Goal: Register for event/course

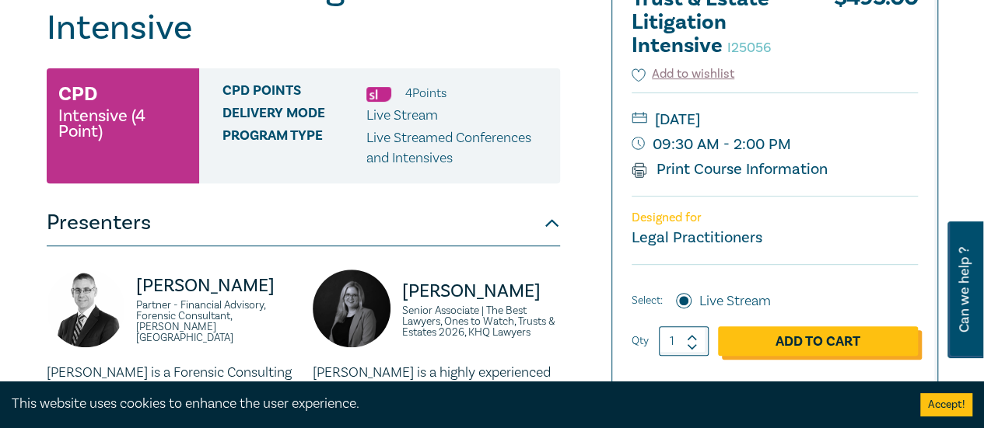
click at [787, 347] on link "Add to Cart" at bounding box center [818, 342] width 200 height 30
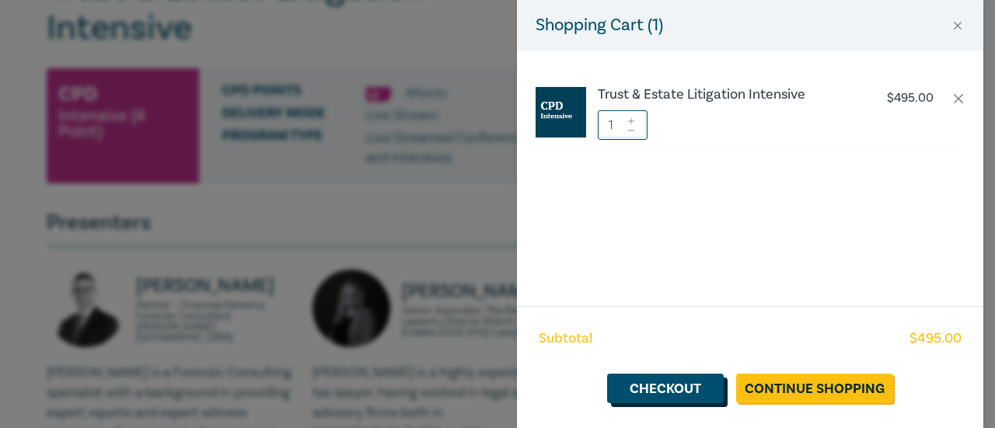
click at [630, 381] on link "Checkout" at bounding box center [665, 389] width 117 height 30
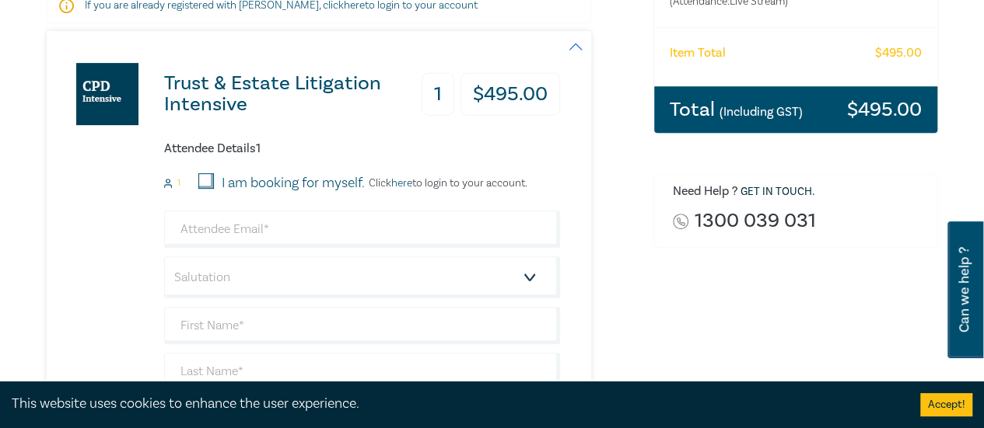
scroll to position [311, 0]
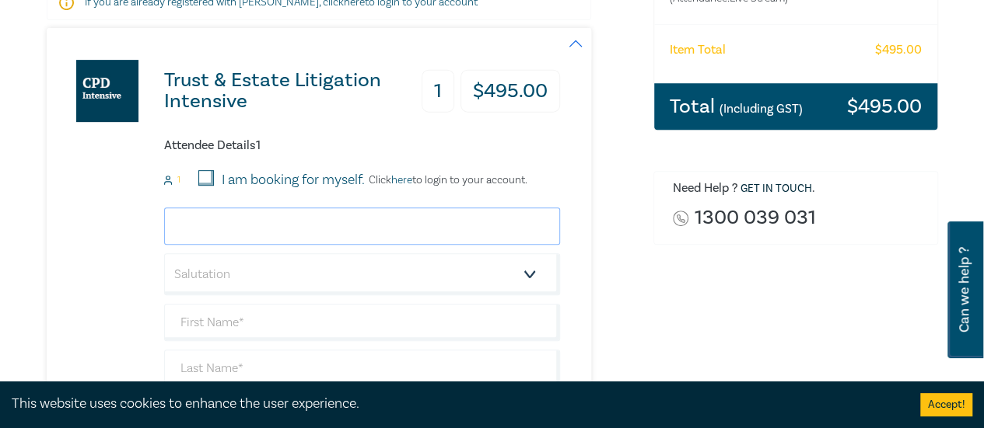
click at [341, 231] on input "email" at bounding box center [362, 226] width 396 height 37
type input "[PERSON_NAME][EMAIL_ADDRESS][DOMAIN_NAME]"
type input "[PERSON_NAME]"
type input "Warlowslegal"
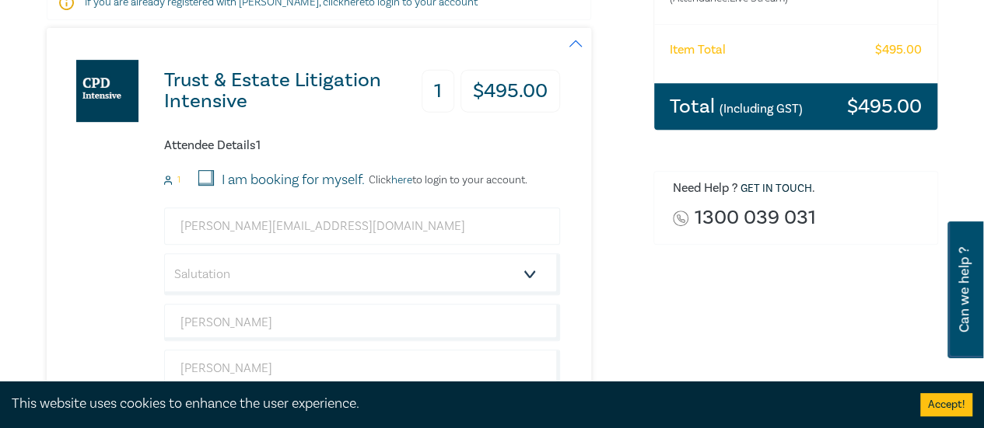
type input "0412893669"
type input "[GEOGRAPHIC_DATA]"
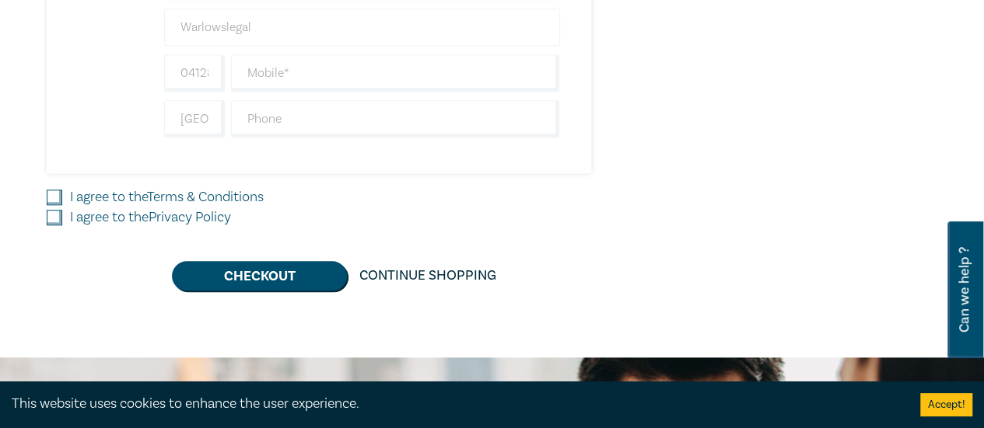
scroll to position [700, 0]
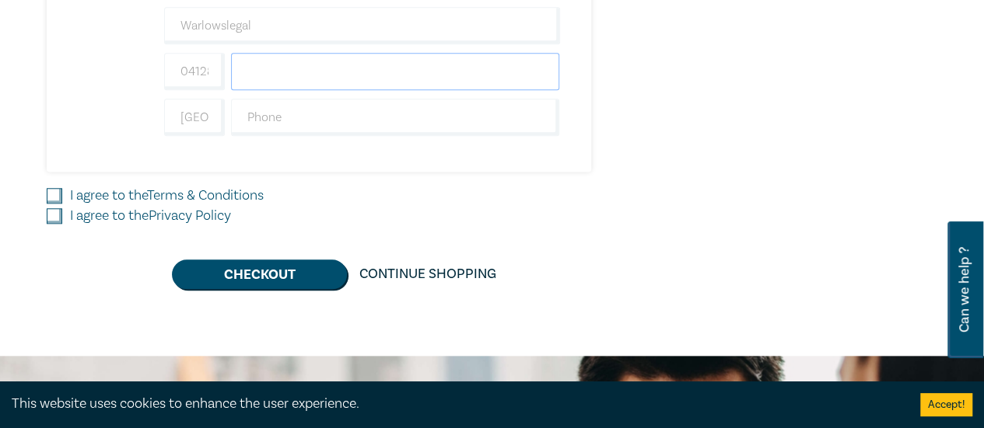
click at [260, 76] on input "text" at bounding box center [395, 71] width 329 height 37
type input "0412893669"
click at [299, 121] on input "text" at bounding box center [395, 117] width 329 height 37
click at [299, 116] on input "text" at bounding box center [395, 117] width 329 height 37
click at [51, 189] on input "I agree to the Terms & Conditions" at bounding box center [55, 196] width 16 height 16
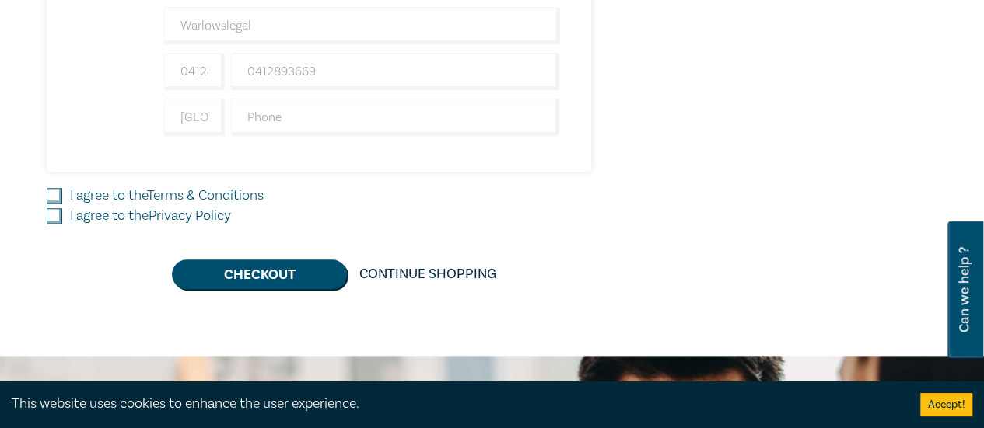
checkbox input "true"
click at [59, 212] on input "I agree to the Privacy Policy" at bounding box center [55, 216] width 16 height 16
checkbox input "true"
click at [222, 278] on button "Checkout" at bounding box center [259, 275] width 175 height 30
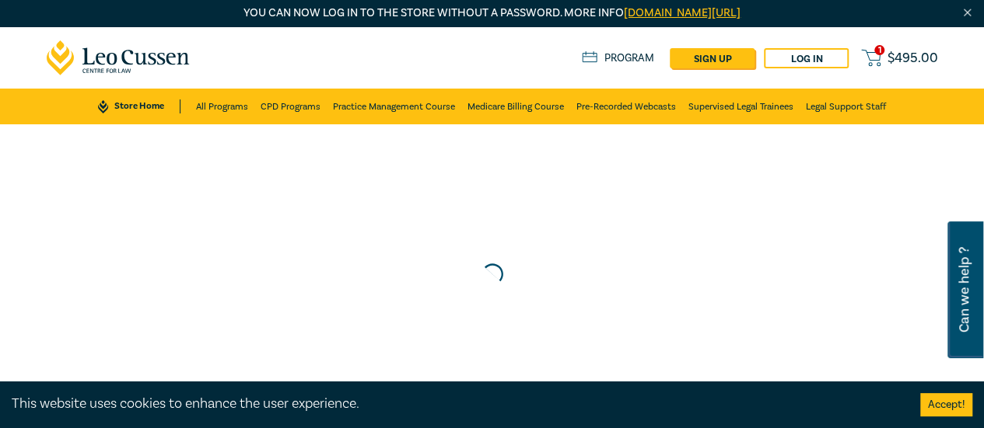
scroll to position [0, 0]
